Goal: Task Accomplishment & Management: Use online tool/utility

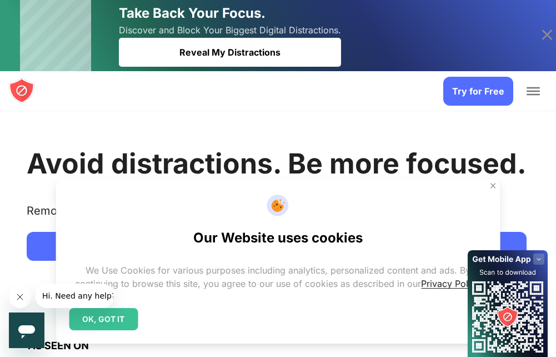
click at [492, 187] on img at bounding box center [493, 185] width 9 height 9
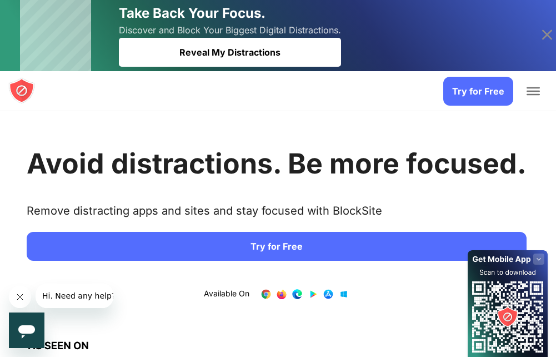
click at [192, 242] on link "Try for Free" at bounding box center [277, 246] width 500 height 29
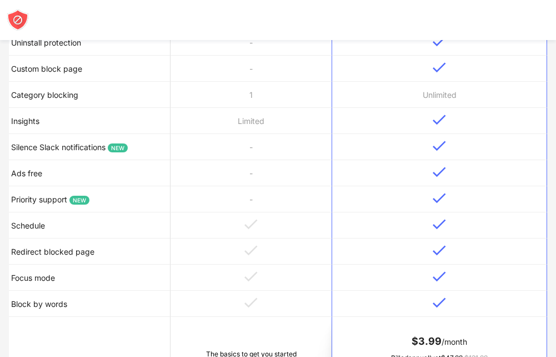
scroll to position [666, 0]
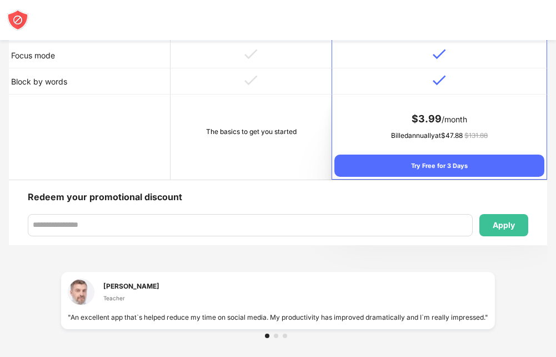
click at [51, 131] on td at bounding box center [90, 136] width 162 height 85
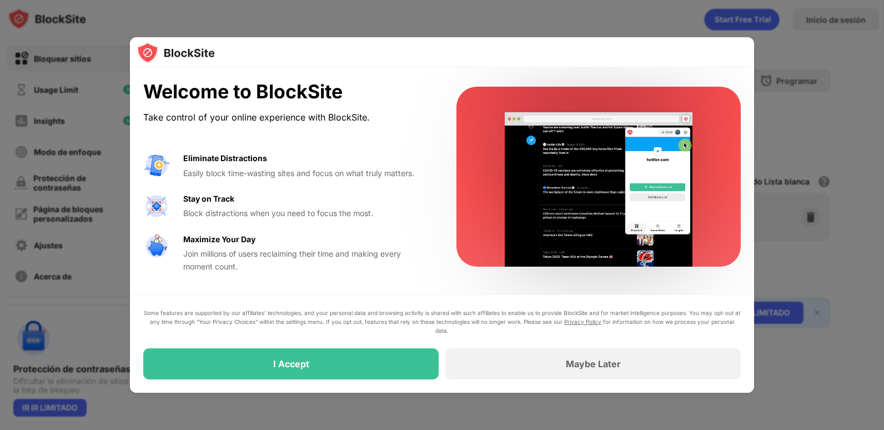
click at [589, 69] on div "Welcome to BlockSite Take control of your online experience with BlockSite. Eli…" at bounding box center [442, 176] width 624 height 219
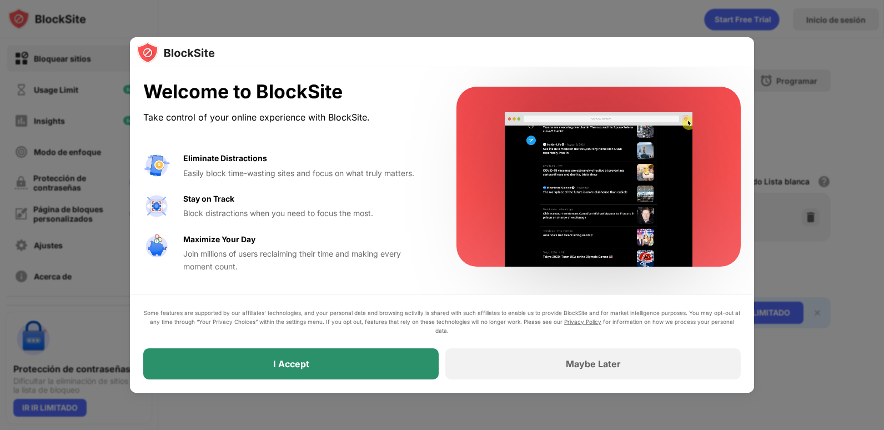
click at [373, 354] on div "I Accept" at bounding box center [290, 363] width 295 height 31
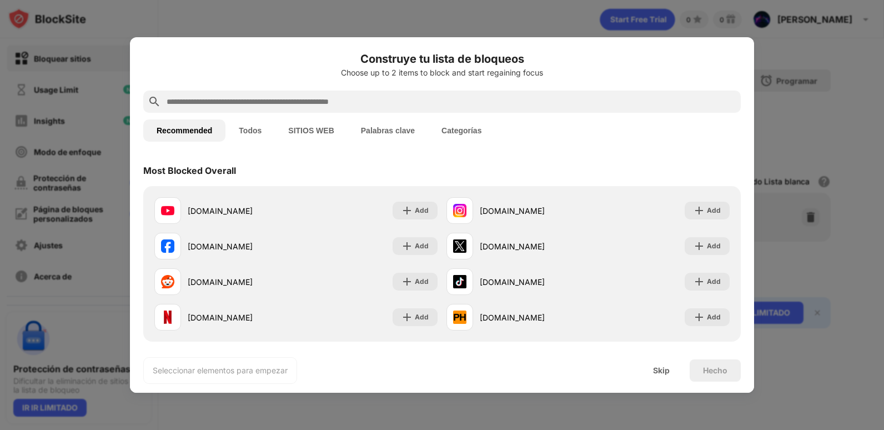
click at [332, 94] on div at bounding box center [442, 102] width 598 height 22
drag, startPoint x: 309, startPoint y: 99, endPoint x: 299, endPoint y: 103, distance: 10.2
click at [307, 101] on input "text" at bounding box center [451, 101] width 571 height 13
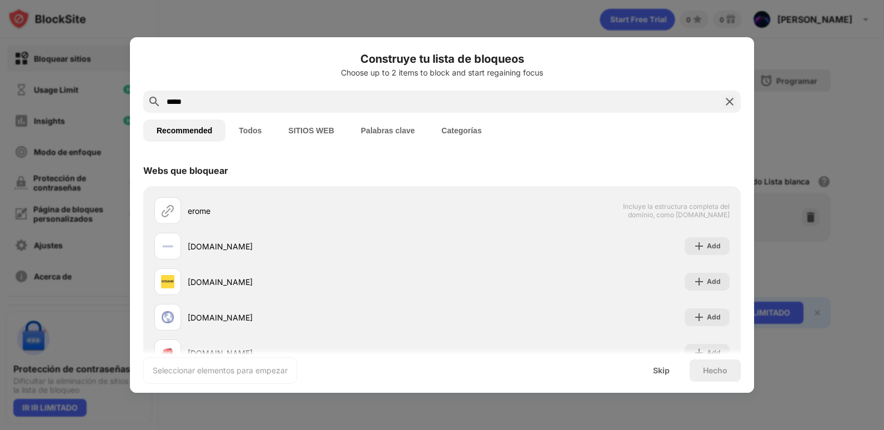
click at [323, 91] on div "Construye tu lista de bloqueos Choose up to 2 items to block and start regainin…" at bounding box center [442, 252] width 624 height 431
click at [298, 111] on div "*****" at bounding box center [442, 102] width 598 height 22
click at [295, 101] on input "*****" at bounding box center [442, 101] width 553 height 13
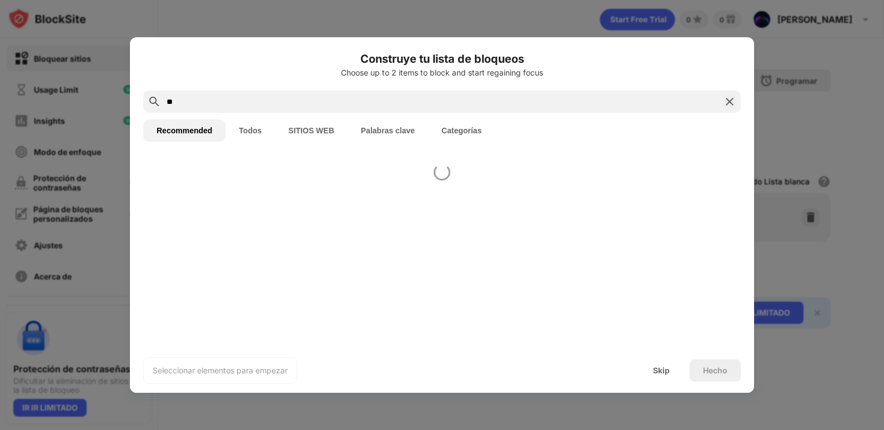
type input "*"
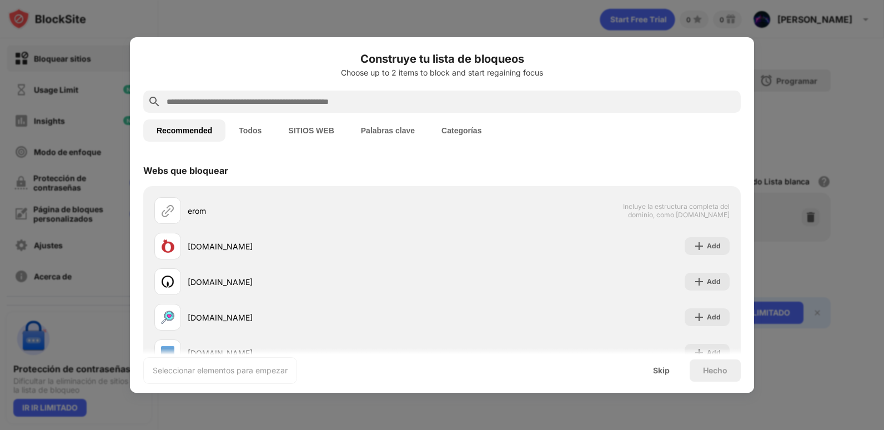
paste input "**********"
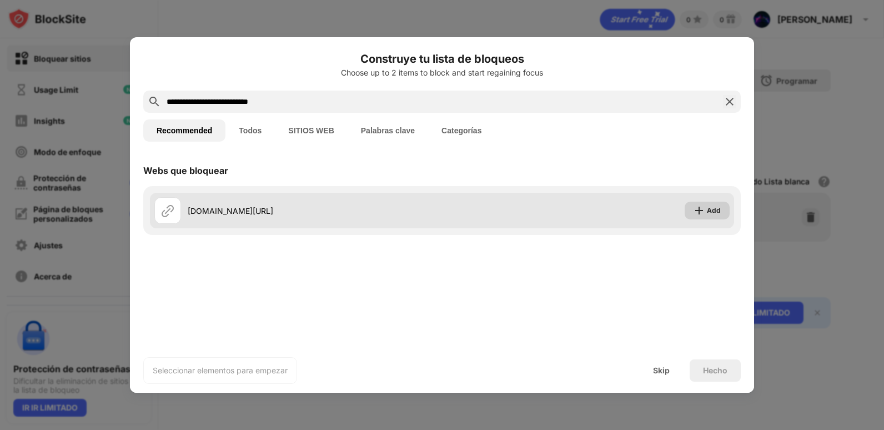
click at [701, 208] on img at bounding box center [699, 210] width 11 height 11
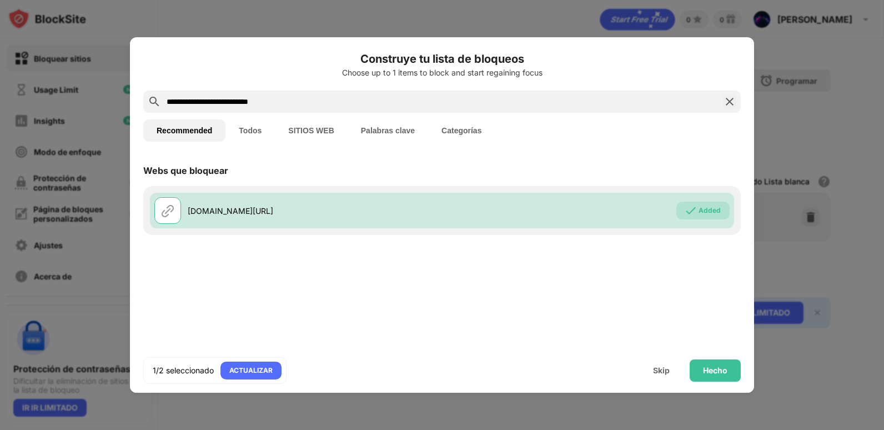
drag, startPoint x: 329, startPoint y: 102, endPoint x: -2, endPoint y: 91, distance: 331.8
click at [0, 91] on html "Bloquear sitios Usage Limit Insights Modo de enfoque Protección de contraseñas …" at bounding box center [442, 215] width 884 height 430
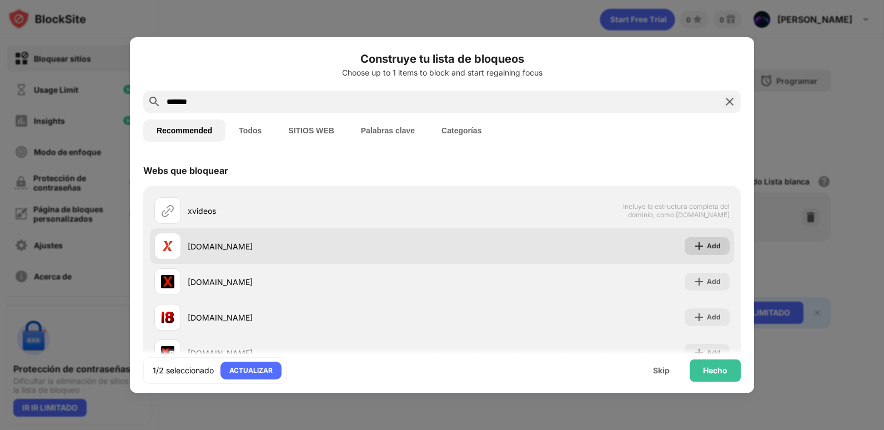
type input "*******"
click at [707, 244] on div "Add" at bounding box center [714, 245] width 14 height 11
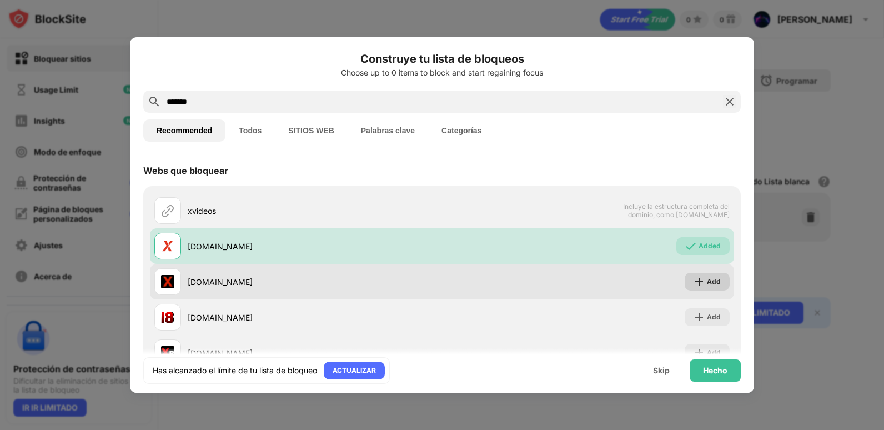
click at [707, 280] on div "Add" at bounding box center [714, 281] width 14 height 11
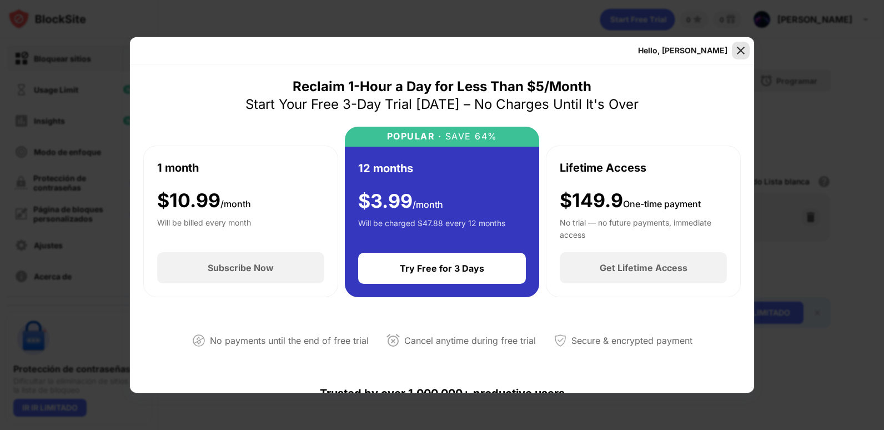
click at [743, 52] on img at bounding box center [740, 50] width 11 height 11
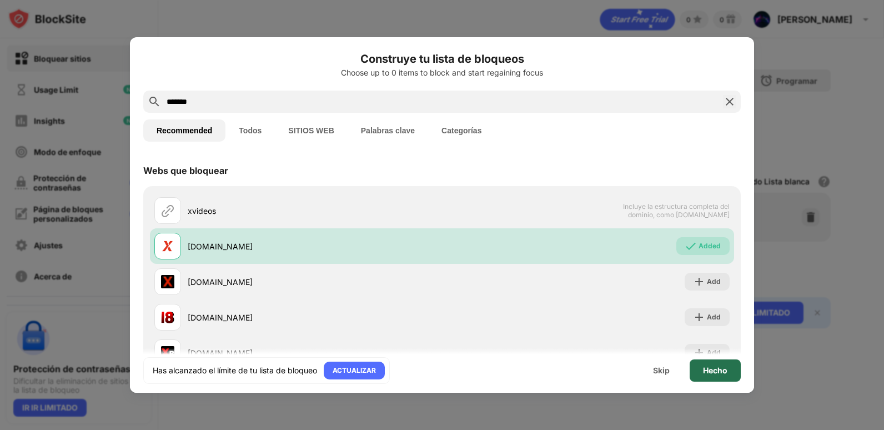
click at [711, 364] on div "Hecho" at bounding box center [715, 370] width 51 height 22
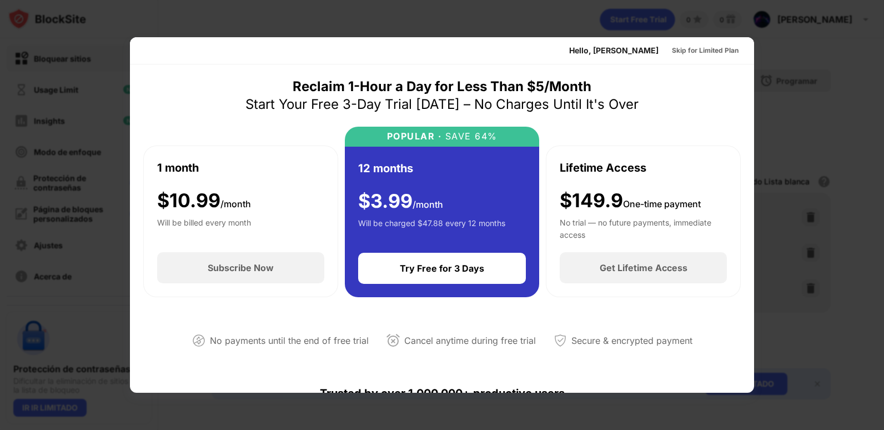
click at [542, 19] on div at bounding box center [442, 215] width 884 height 430
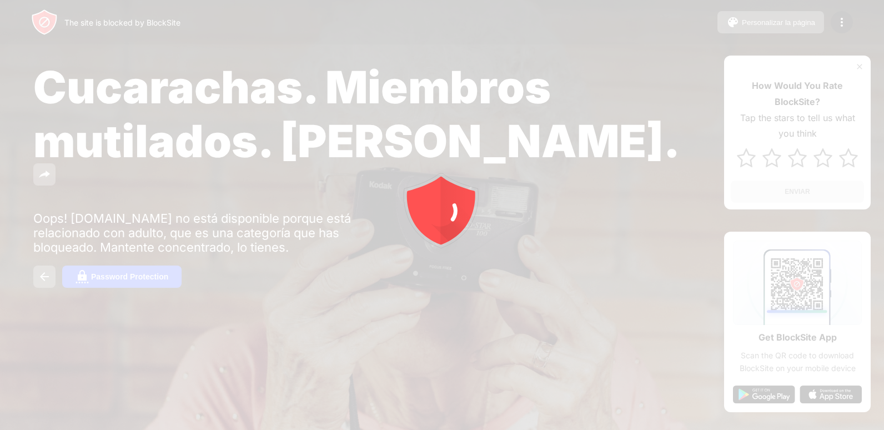
click at [0, 26] on html "The site is blocked by BlockSite Personalizar la página Editar la lista de bloq…" at bounding box center [442, 215] width 884 height 430
